Goal: Task Accomplishment & Management: Complete application form

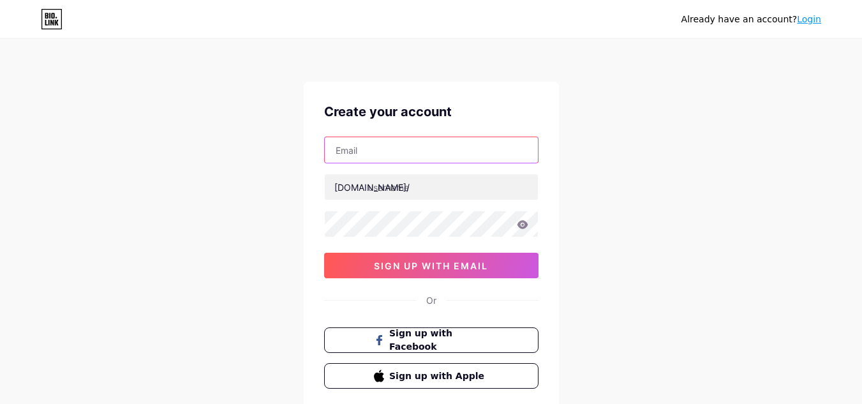
click at [368, 154] on input "text" at bounding box center [431, 150] width 213 height 26
type input "[EMAIL_ADDRESS][DOMAIN_NAME]"
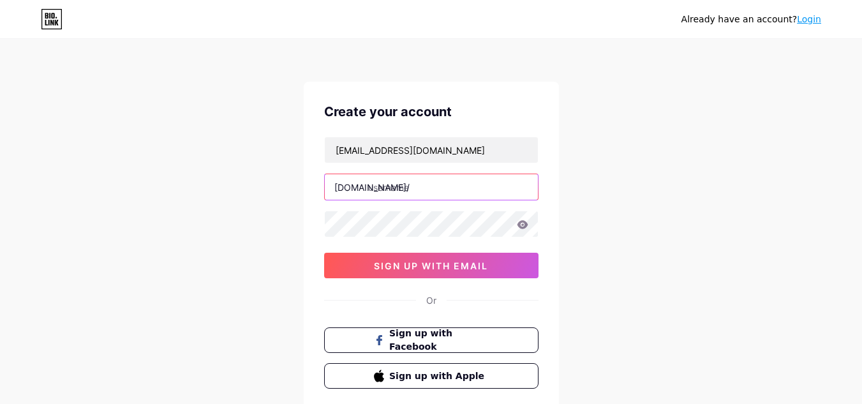
click at [424, 187] on input "text" at bounding box center [431, 187] width 213 height 26
type input "maxestates"
click at [523, 223] on icon at bounding box center [522, 224] width 11 height 9
click at [526, 224] on icon at bounding box center [522, 224] width 11 height 8
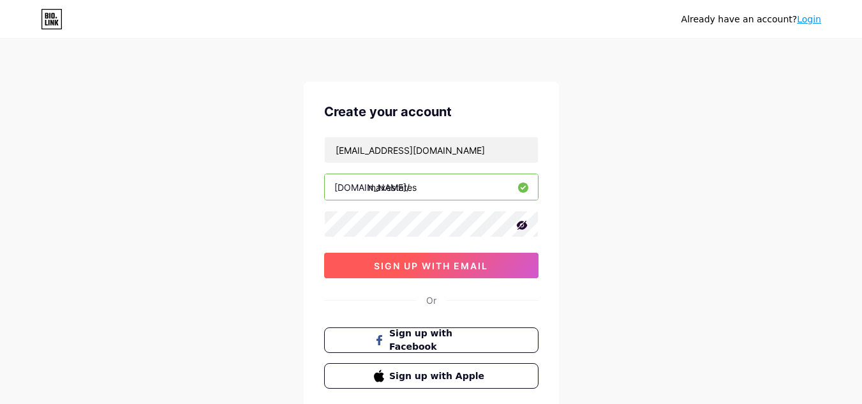
click at [447, 262] on span "sign up with email" at bounding box center [431, 265] width 114 height 11
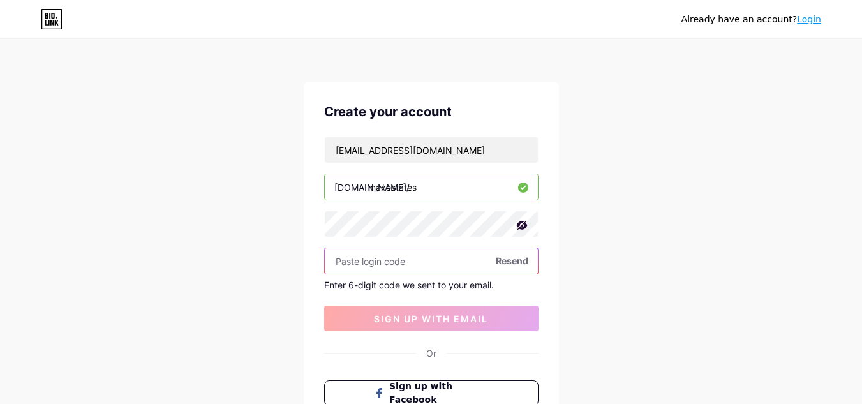
paste input "327501"
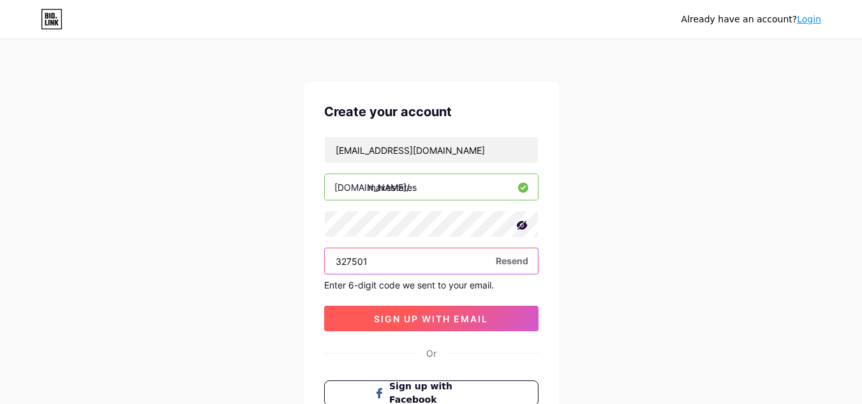
type input "327501"
click at [410, 325] on button "sign up with email" at bounding box center [431, 319] width 214 height 26
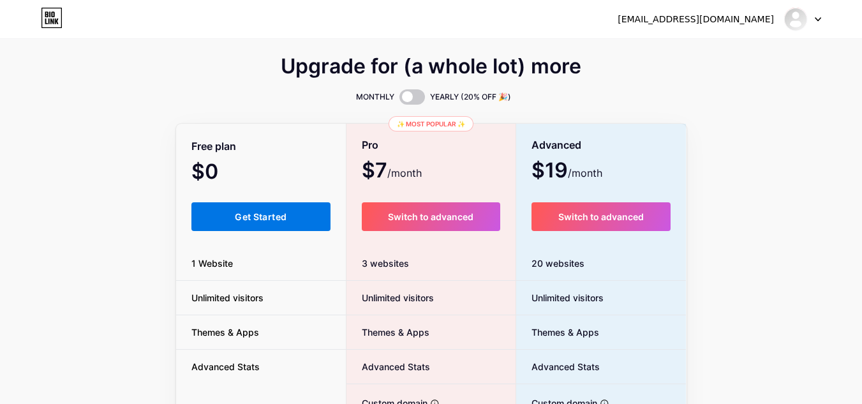
click at [250, 218] on span "Get Started" at bounding box center [261, 216] width 52 height 11
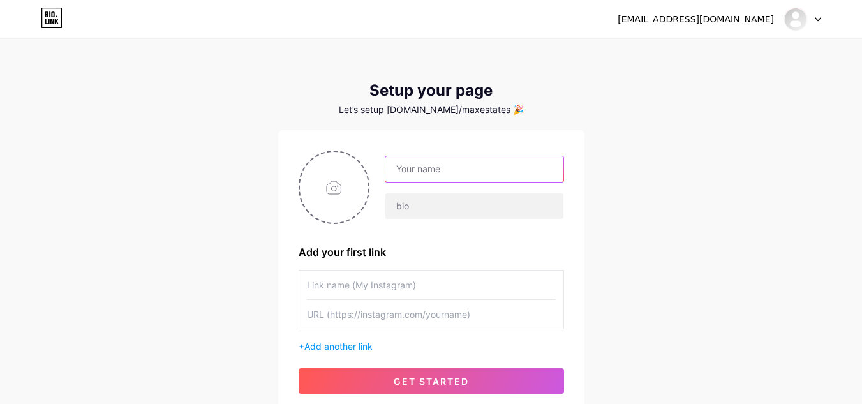
click at [439, 170] on input "text" at bounding box center [473, 169] width 177 height 26
type input "[EMAIL_ADDRESS][DOMAIN_NAME]"
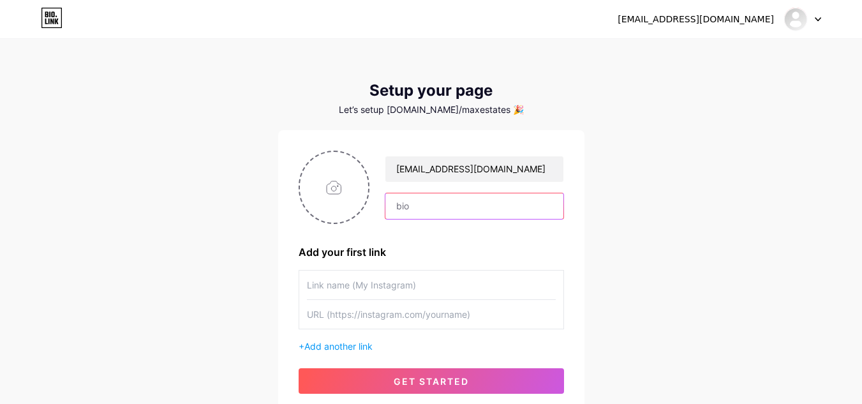
click at [441, 198] on input "text" at bounding box center [473, 206] width 177 height 26
paste input "Max Estates"
paste input "premium commercial and residential spaces across [GEOGRAPHIC_DATA] NCR"
type input "Max Estates - premium commercial and residential spaces across [GEOGRAPHIC_DATA…"
click at [360, 293] on input "text" at bounding box center [431, 285] width 249 height 29
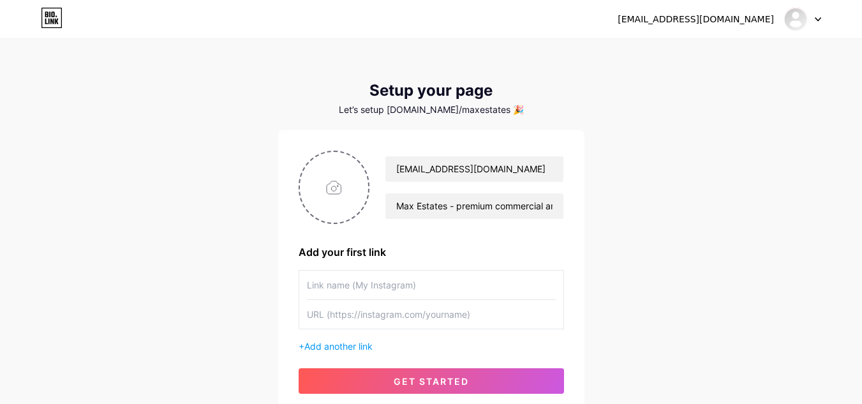
scroll to position [102, 0]
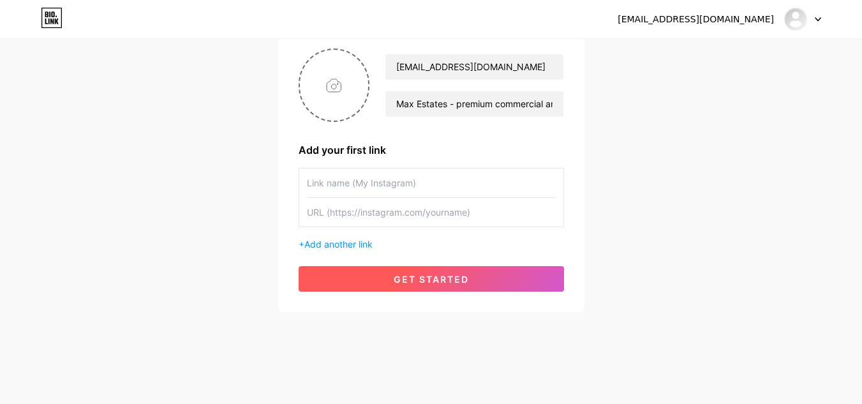
click at [450, 282] on span "get started" at bounding box center [431, 279] width 75 height 11
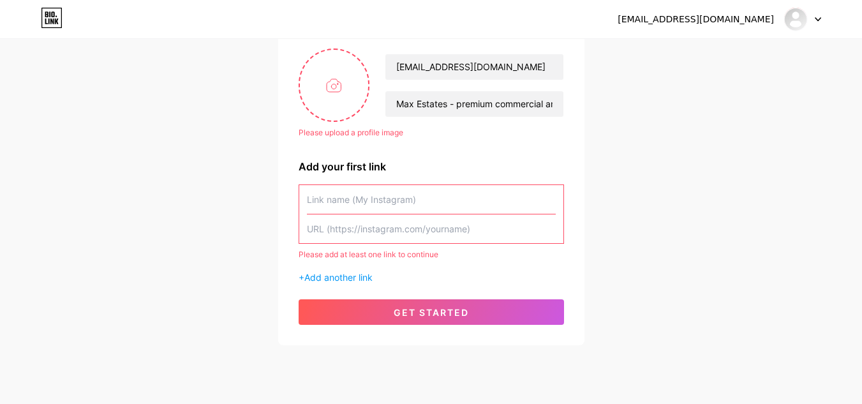
click at [350, 198] on input "text" at bounding box center [431, 199] width 249 height 29
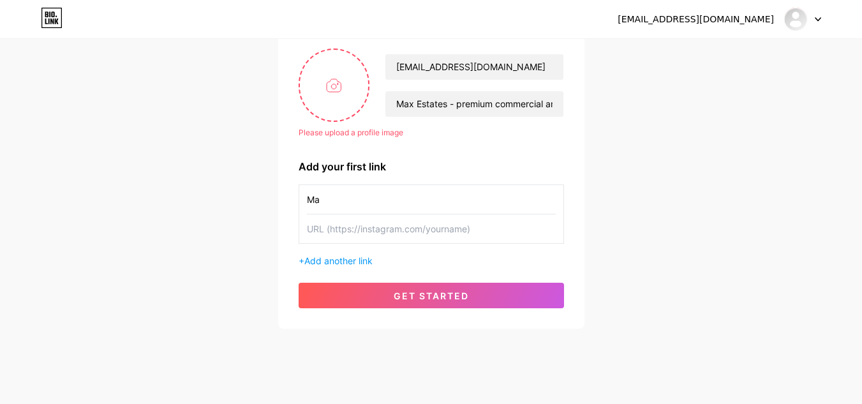
type input "M"
click at [421, 227] on input "text" at bounding box center [431, 228] width 249 height 29
paste input "[URL][DOMAIN_NAME]"
type input "[URL][DOMAIN_NAME]"
click at [369, 200] on input "text" at bounding box center [431, 199] width 249 height 29
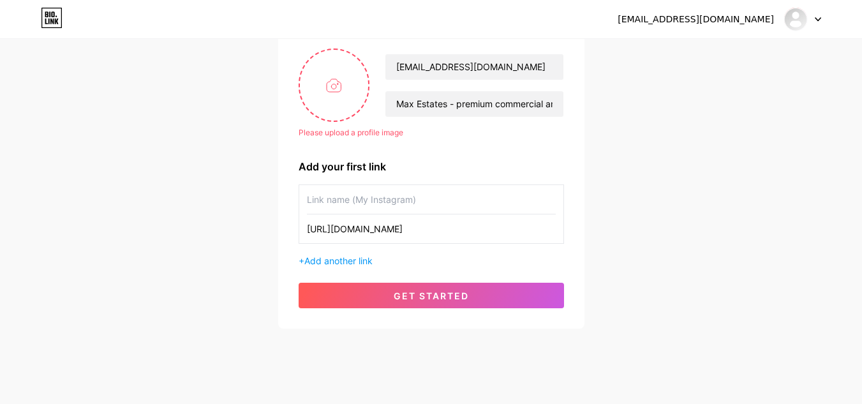
paste input "Max Estates"
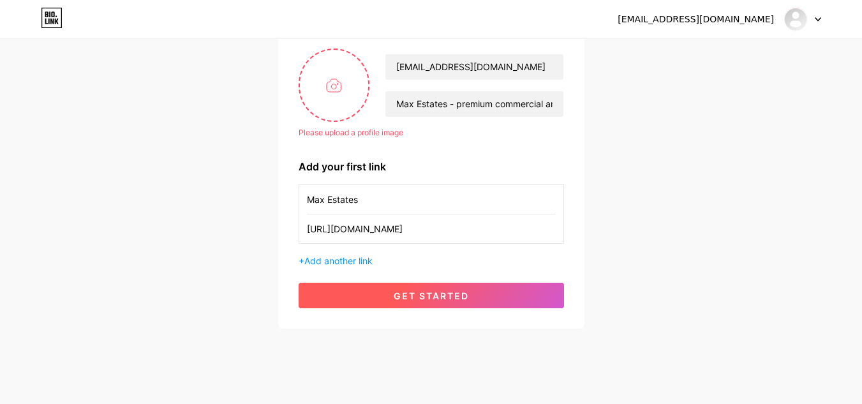
type input "Max Estates"
click at [397, 303] on button "get started" at bounding box center [431, 296] width 265 height 26
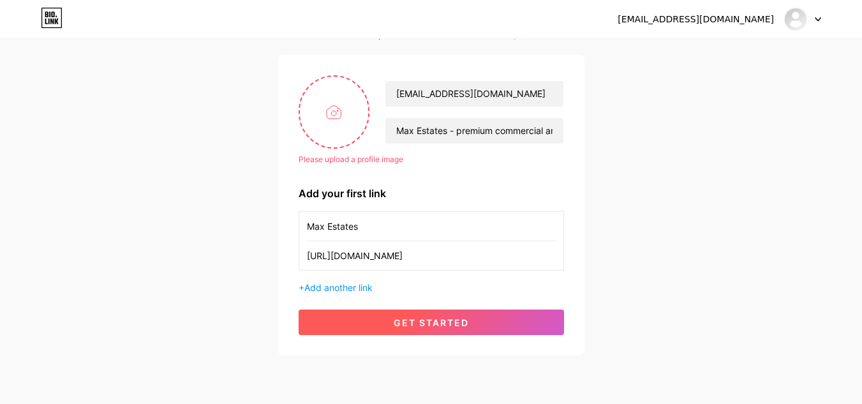
scroll to position [77, 0]
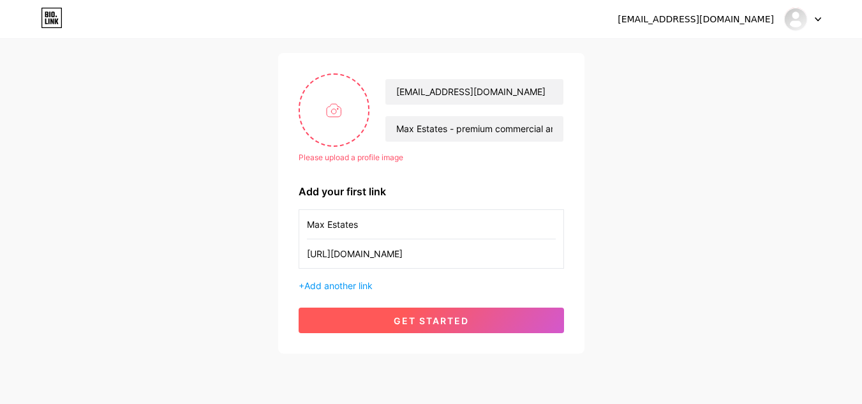
click at [441, 325] on span "get started" at bounding box center [431, 320] width 75 height 11
click at [454, 321] on span "get started" at bounding box center [431, 320] width 75 height 11
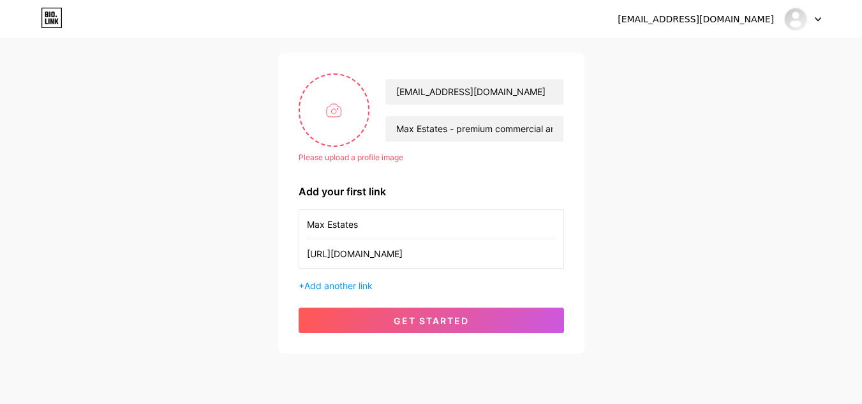
click at [562, 285] on div "+ Add another link" at bounding box center [431, 285] width 265 height 13
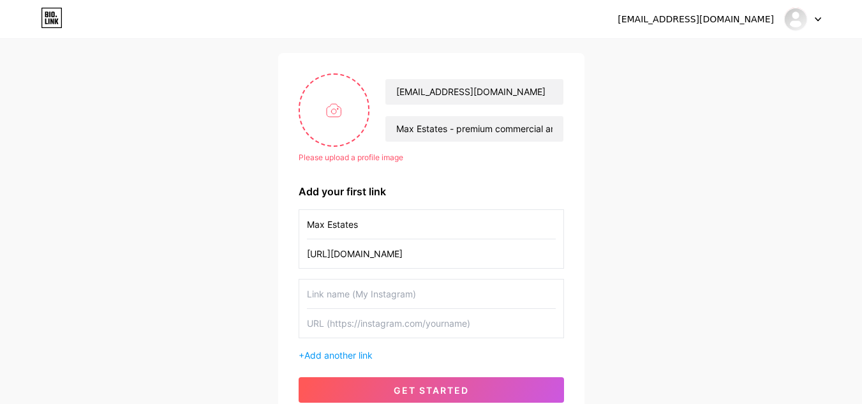
click at [624, 287] on div "[EMAIL_ADDRESS][DOMAIN_NAME] Dashboard Logout Setup your page Let’s setup [DOMA…" at bounding box center [431, 193] width 862 height 541
click at [330, 112] on input "file" at bounding box center [334, 110] width 69 height 71
type input "C:\fakepath\Max_Estates_Aerial_View.jpg"
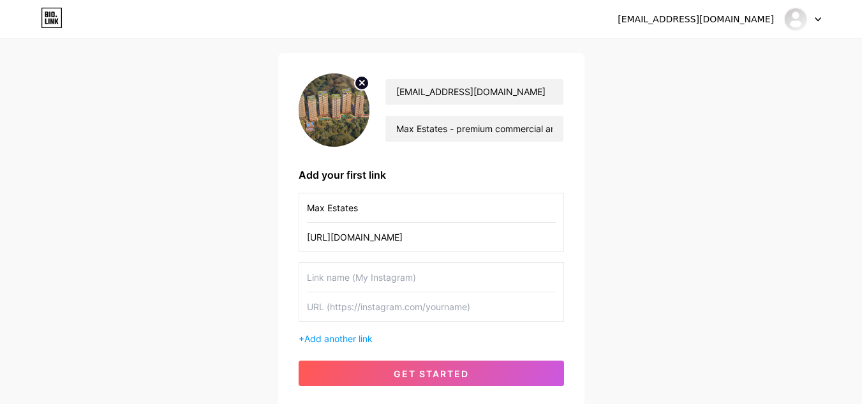
click at [364, 82] on circle at bounding box center [362, 83] width 14 height 14
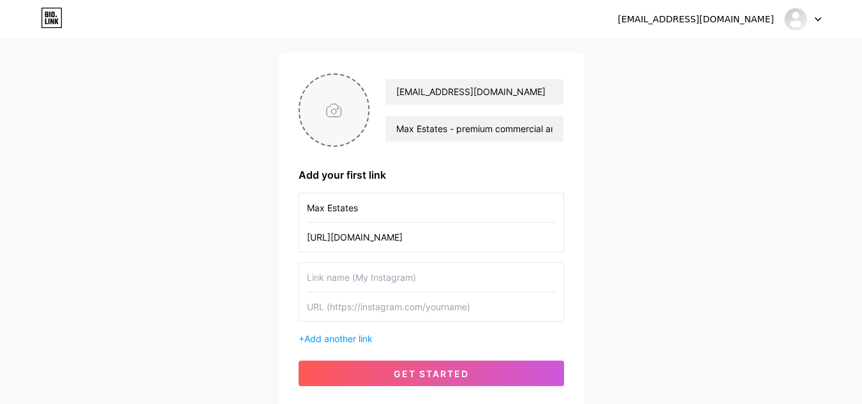
click at [334, 97] on input "file" at bounding box center [334, 110] width 69 height 71
type input "C:\fakepath\Logo on white@4x (1).png"
click at [361, 81] on icon at bounding box center [362, 82] width 4 height 4
click at [331, 112] on input "file" at bounding box center [334, 110] width 69 height 71
click at [323, 103] on input "file" at bounding box center [334, 110] width 69 height 71
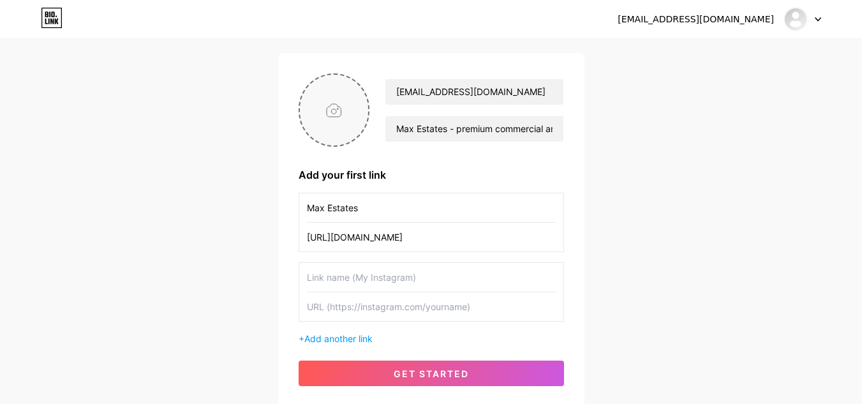
type input "C:\fakepath\Max Estate_Logo.png"
click at [326, 221] on input "Max Estates" at bounding box center [431, 207] width 249 height 29
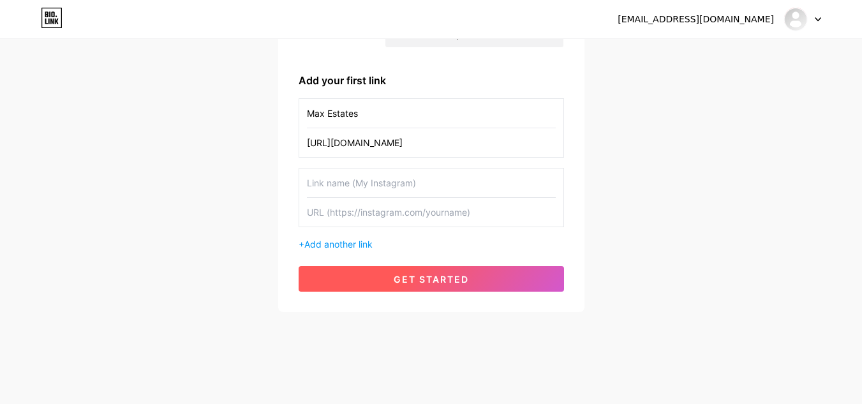
click at [441, 280] on span "get started" at bounding box center [431, 279] width 75 height 11
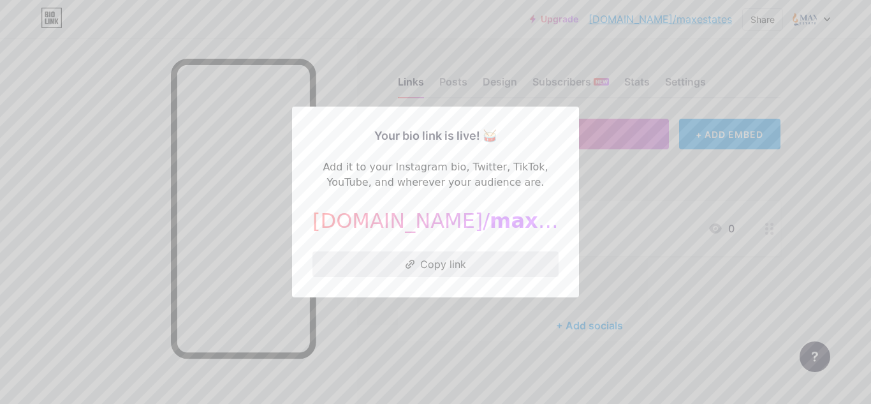
click at [410, 260] on icon at bounding box center [411, 264] width 10 height 9
click at [407, 62] on div at bounding box center [435, 202] width 871 height 404
